Goal: Navigation & Orientation: Find specific page/section

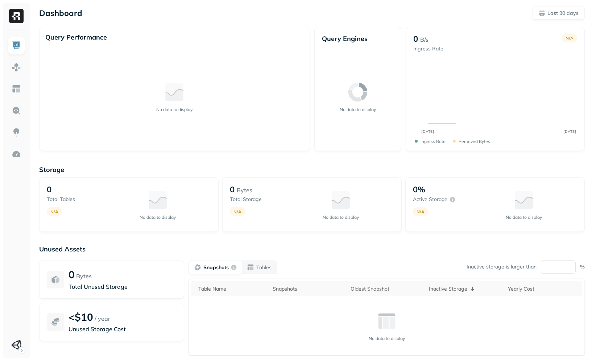
click at [383, 20] on div "Dashboard Last 30 days Query Performance No data to display Query Engines No da…" at bounding box center [312, 202] width 560 height 404
click at [120, 108] on div "No data to display" at bounding box center [174, 97] width 259 height 96
click at [20, 65] on img at bounding box center [16, 66] width 9 height 9
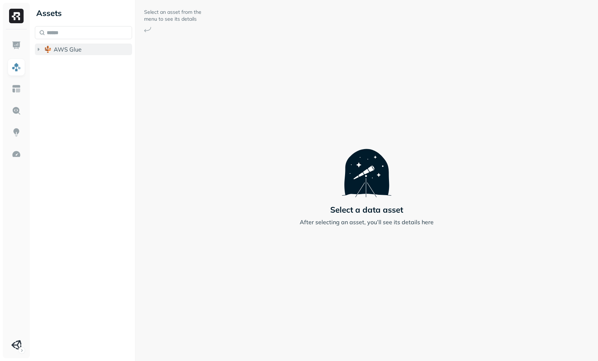
click at [68, 46] on span "AWS Glue" at bounding box center [68, 49] width 28 height 7
click at [75, 68] on button "wisdom" at bounding box center [87, 63] width 90 height 12
click at [76, 77] on div "Views ( 1 )" at bounding box center [71, 76] width 25 height 7
click at [15, 88] on img at bounding box center [16, 88] width 9 height 9
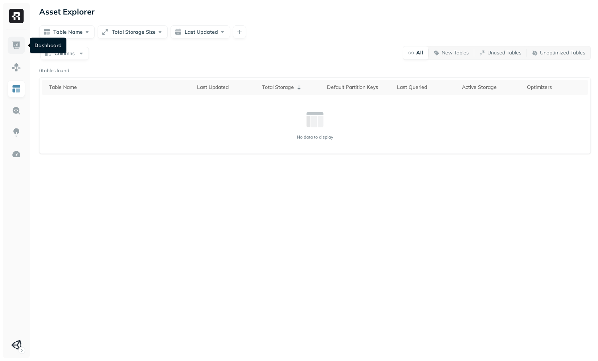
click at [9, 38] on link at bounding box center [16, 45] width 17 height 17
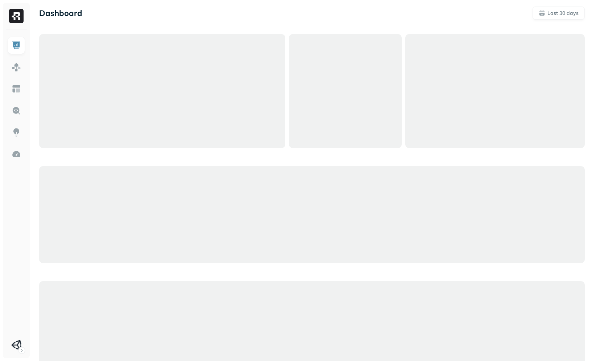
click at [171, 187] on div at bounding box center [312, 214] width 546 height 97
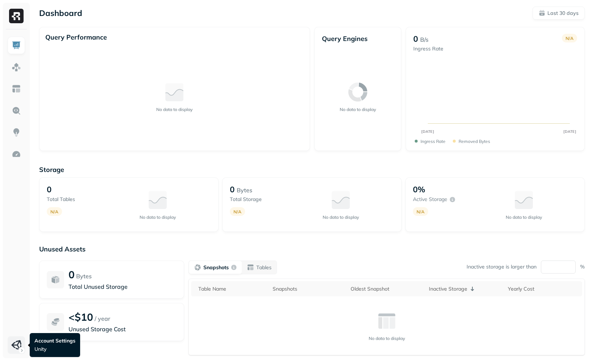
click at [21, 339] on html "Dashboard Last 30 days Query Performance No data to display Query Engines No da…" at bounding box center [296, 202] width 592 height 404
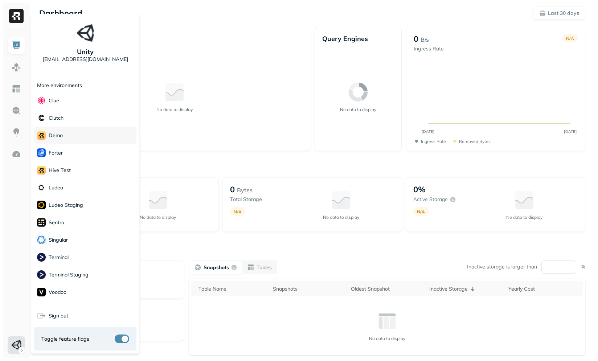
click at [63, 136] on div "demo" at bounding box center [85, 135] width 102 height 17
click at [202, 141] on html "Dashboard Last 30 days Query Performance No data to display Query Engines No da…" at bounding box center [299, 202] width 598 height 404
